Goal: Communication & Community: Answer question/provide support

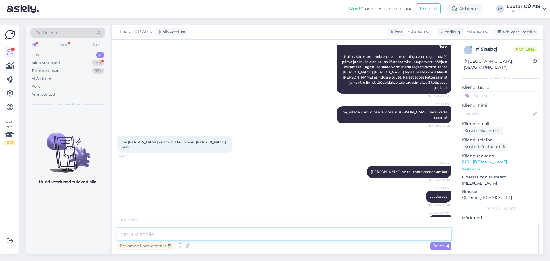
scroll to position [121, 0]
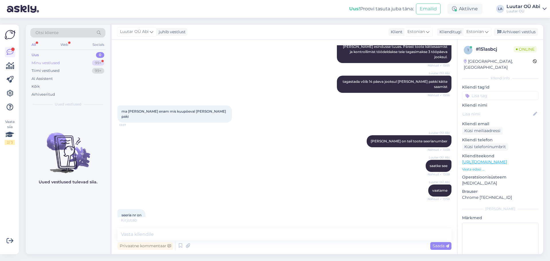
click at [85, 64] on div "Minu vestlused 99+" at bounding box center [67, 63] width 75 height 8
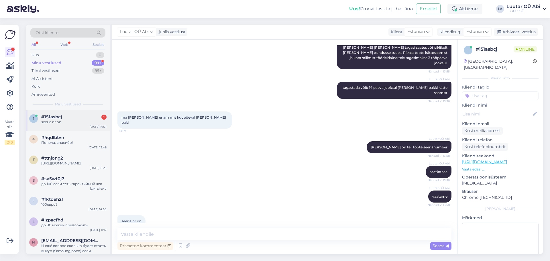
click at [78, 118] on div "#151asbcj 1" at bounding box center [73, 116] width 65 height 5
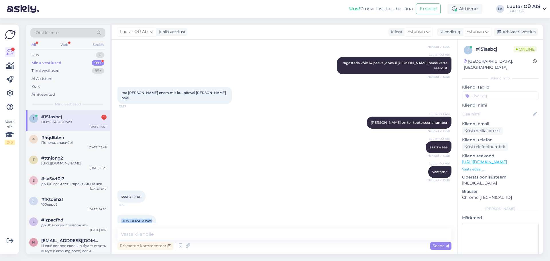
drag, startPoint x: 120, startPoint y: 210, endPoint x: 153, endPoint y: 212, distance: 33.0
click at [153, 215] on div "HOYFKA5UP3W9 16:21" at bounding box center [136, 221] width 39 height 12
click at [210, 191] on div "seeria nr on 16:21" at bounding box center [284, 196] width 334 height 25
drag, startPoint x: 121, startPoint y: 211, endPoint x: 150, endPoint y: 208, distance: 29.3
click at [150, 215] on div "HOYFKA5UP3W9 16:21" at bounding box center [136, 221] width 39 height 12
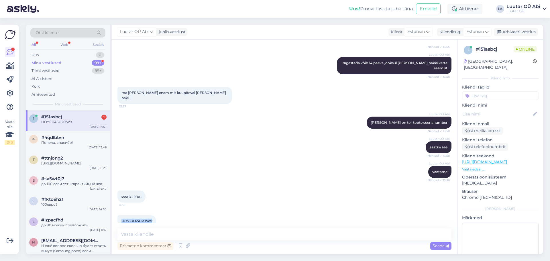
copy span "HOYFKA5UP3W9"
click at [207, 238] on textarea at bounding box center [284, 234] width 334 height 12
type textarea "ost oli tehtud 02.08"
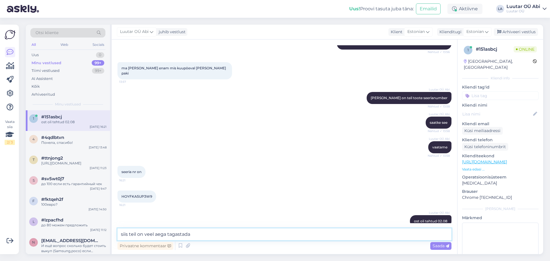
type textarea "siis teil on veel aega tagastada"
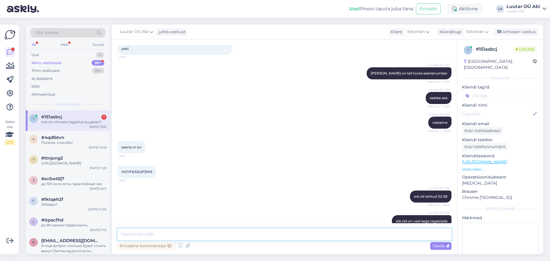
scroll to position [213, 0]
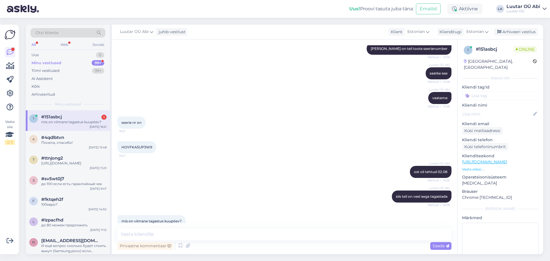
click at [237, 184] on div "Luutar OÜ Abi siis teil on veel aega tagastada Nähtud ✓ 16:26" at bounding box center [284, 196] width 334 height 25
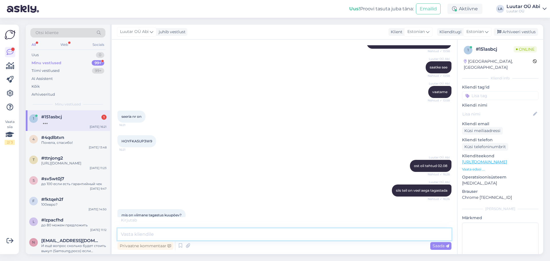
click at [149, 233] on textarea at bounding box center [284, 234] width 334 height 12
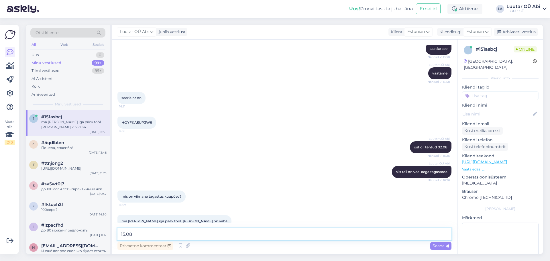
click at [329, 236] on textarea "15.08" at bounding box center [284, 234] width 334 height 12
type textarea "15.08 on viimane"
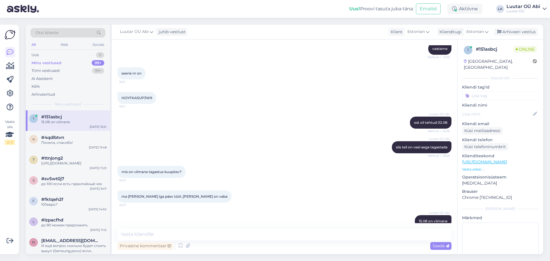
click at [218, 142] on div "Luutar OÜ Abi siis teil on veel aega tagastada Nähtud ✓ 16:26" at bounding box center [284, 147] width 334 height 25
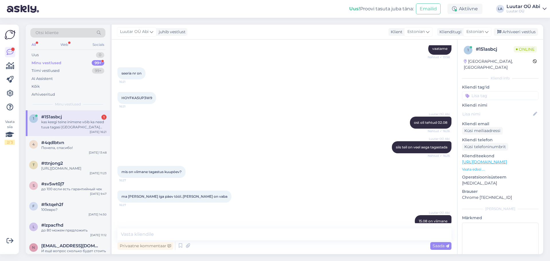
scroll to position [292, 0]
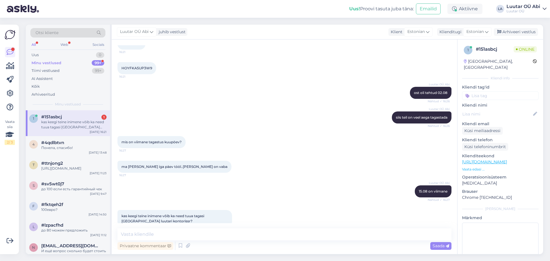
click at [280, 142] on div "mis on viimane tagastus kuupöev? 16:27" at bounding box center [284, 142] width 334 height 25
click at [214, 231] on textarea at bounding box center [284, 234] width 334 height 12
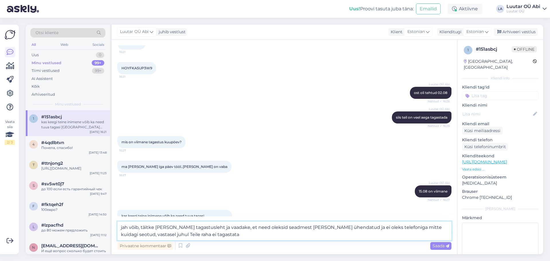
type textarea "jah võib, täitke [PERSON_NAME] tagastusleht ja vaadake, et need oleksid seadmes…"
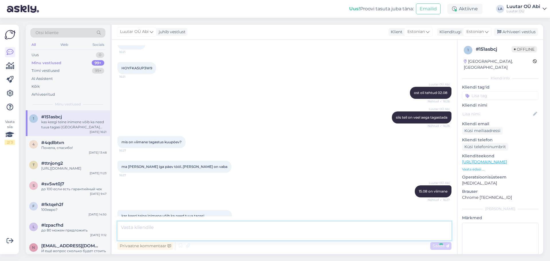
scroll to position [327, 0]
